Goal: Find contact information: Find contact information

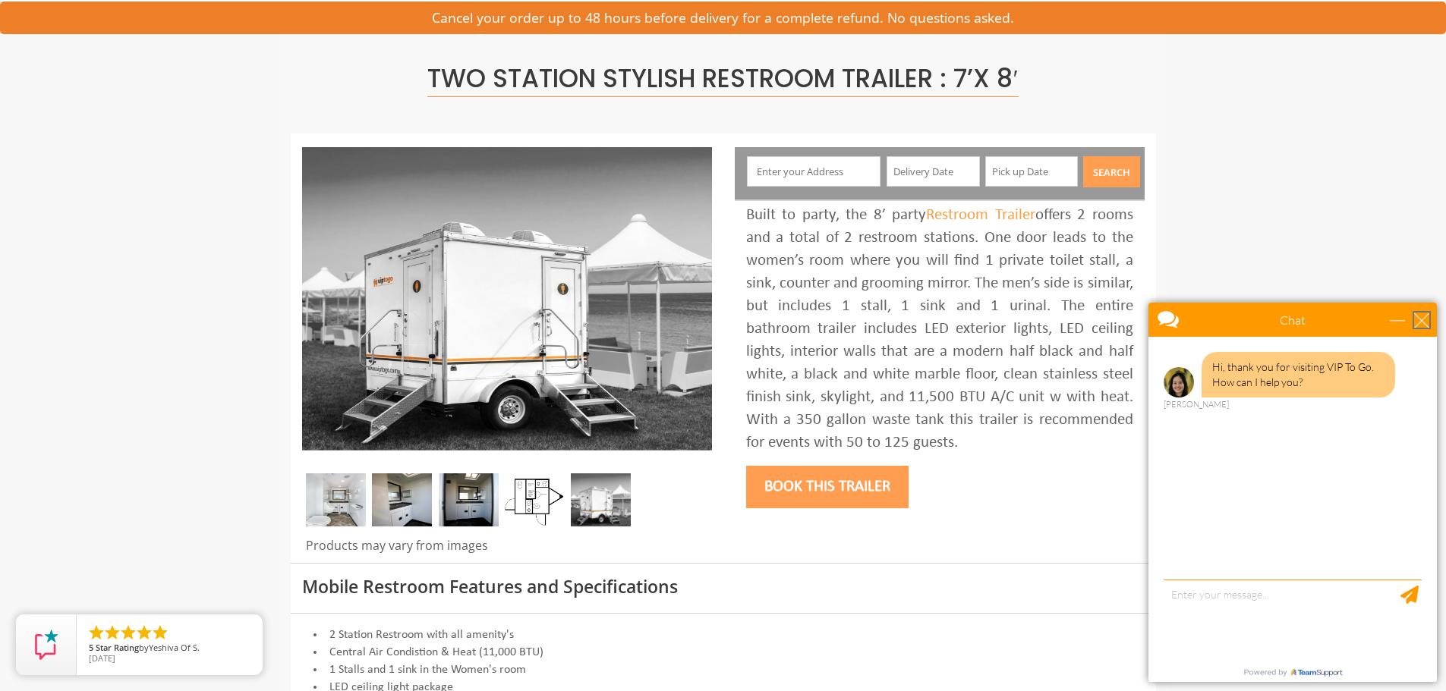
click at [1420, 323] on div "close" at bounding box center [1421, 320] width 15 height 15
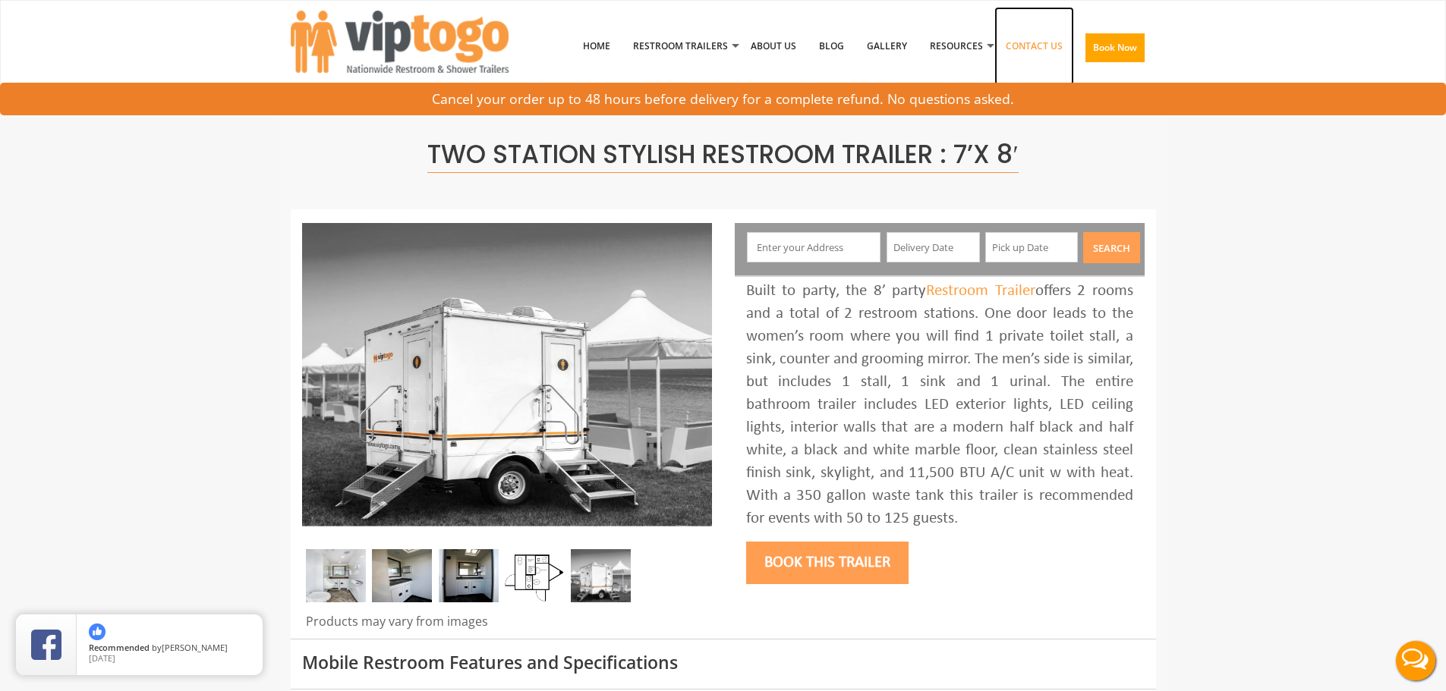
click at [1024, 39] on link "Contact Us" at bounding box center [1034, 46] width 80 height 79
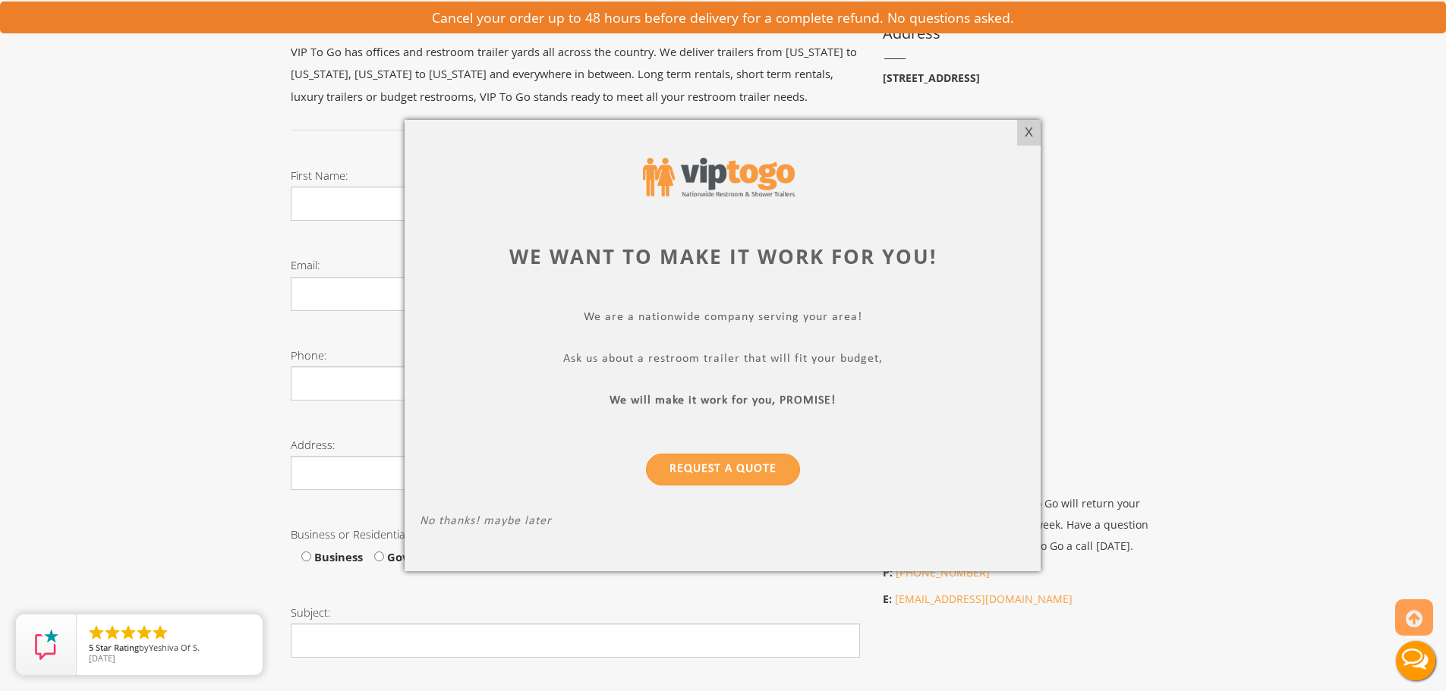
scroll to position [304, 0]
click at [1024, 125] on div "X" at bounding box center [1029, 133] width 24 height 26
